Goal: Information Seeking & Learning: Find specific fact

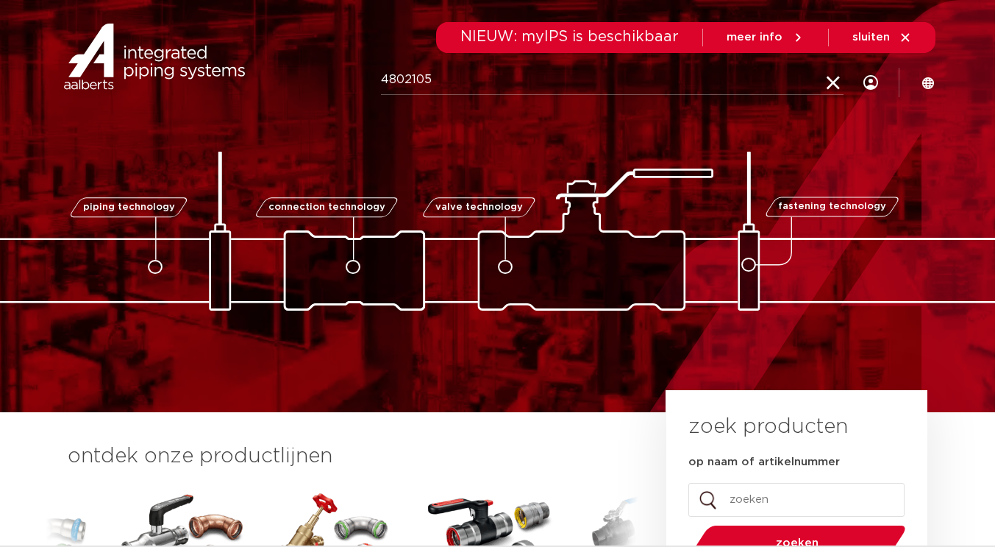
type input "4802105"
click button "Zoeken" at bounding box center [0, 0] width 0 height 0
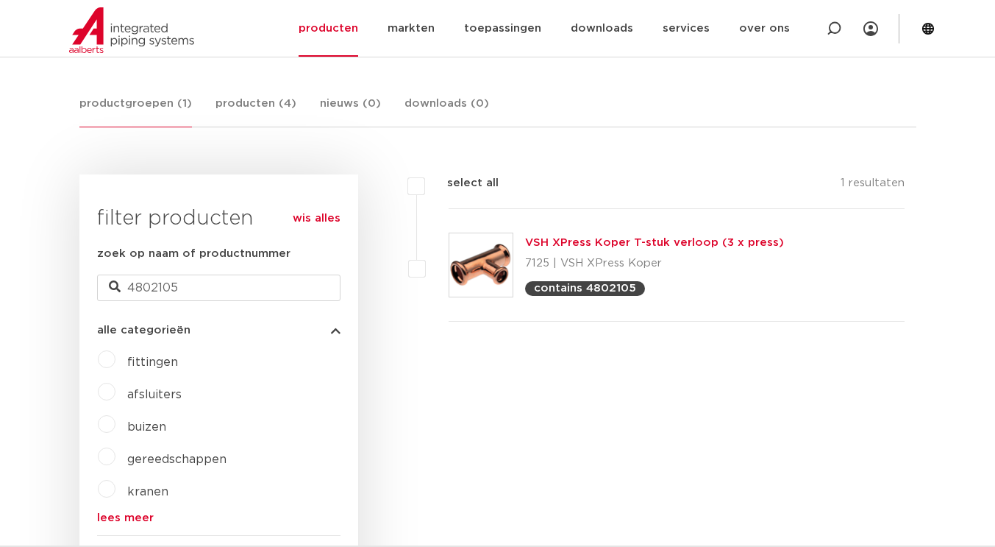
scroll to position [257, 0]
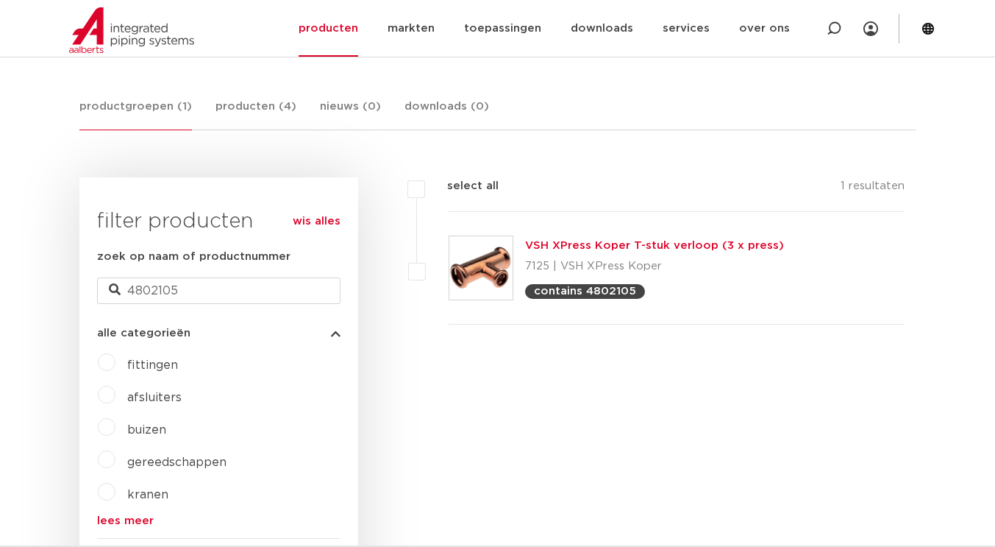
click at [577, 244] on link "VSH XPress Koper T-stuk verloop (3 x press)" at bounding box center [654, 245] width 259 height 11
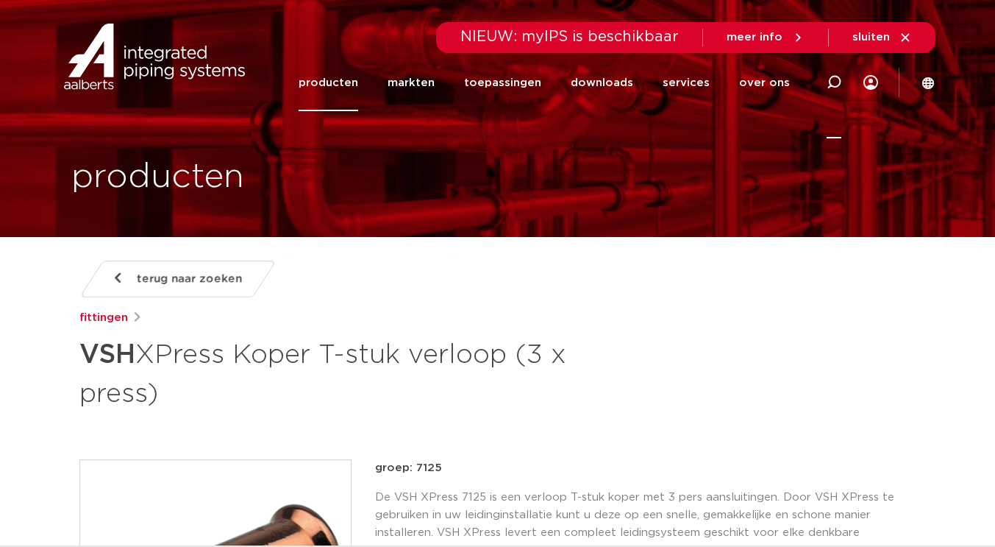
click at [831, 85] on icon at bounding box center [834, 83] width 18 height 18
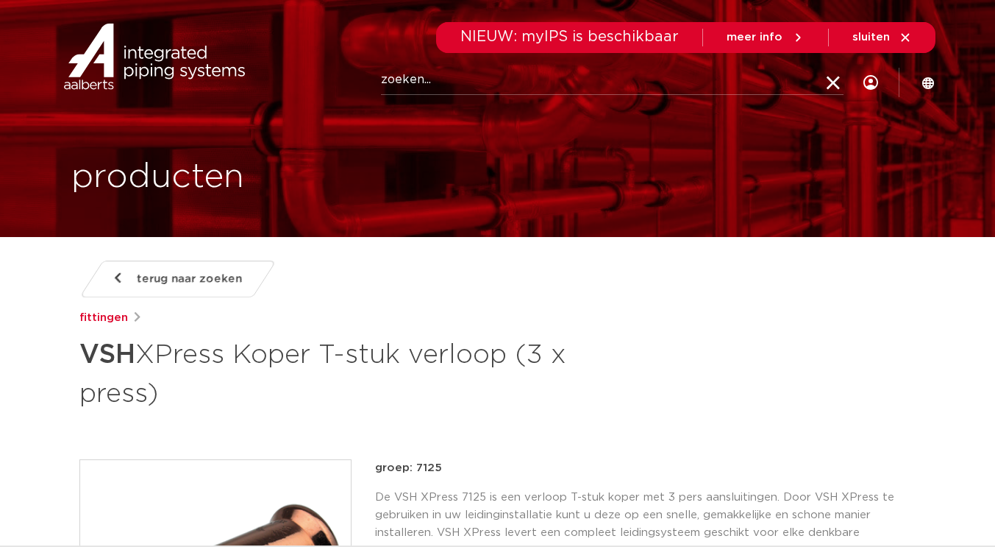
paste input "4801698"
type input "4801698"
click button "Zoeken" at bounding box center [0, 0] width 0 height 0
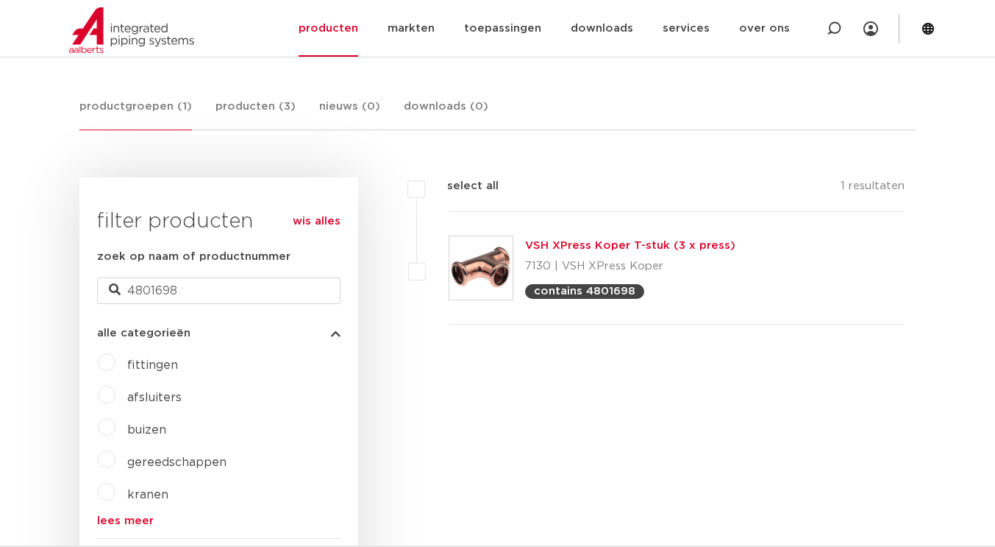
click at [597, 246] on link "VSH XPress Koper T-stuk (3 x press)" at bounding box center [630, 245] width 210 height 11
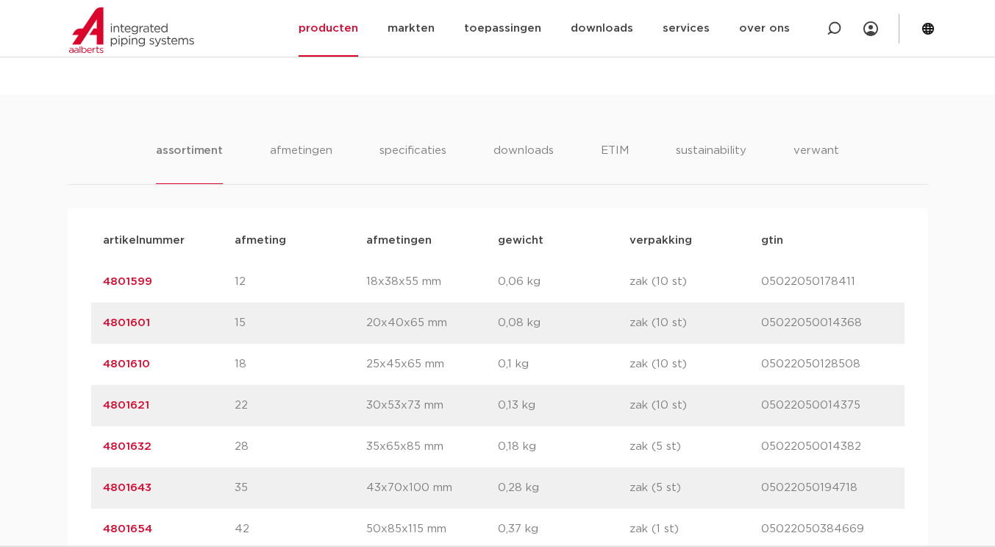
scroll to position [884, 0]
